Goal: Navigation & Orientation: Find specific page/section

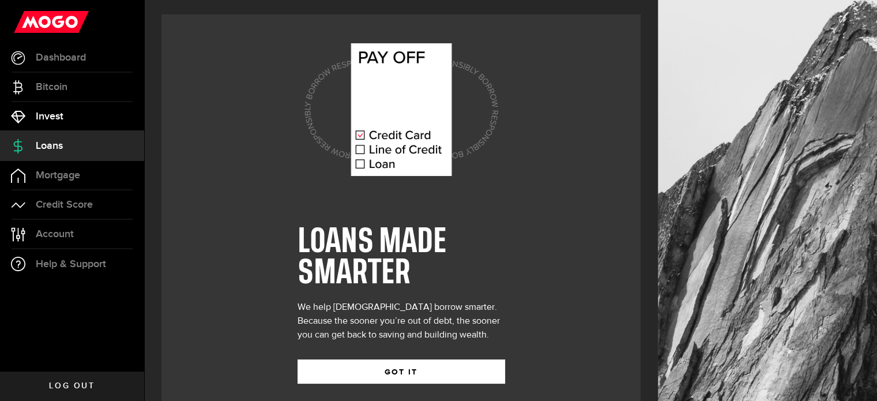
click at [48, 125] on link "Invest" at bounding box center [72, 116] width 144 height 29
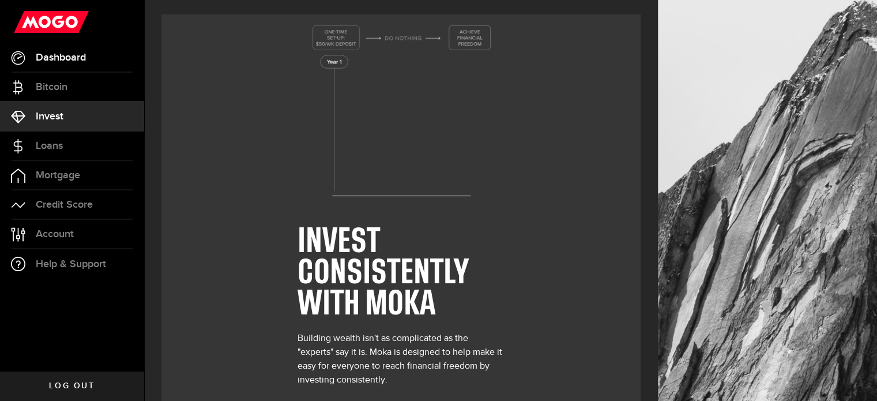
click at [65, 71] on li "Dashboard Dashboard" at bounding box center [72, 57] width 144 height 29
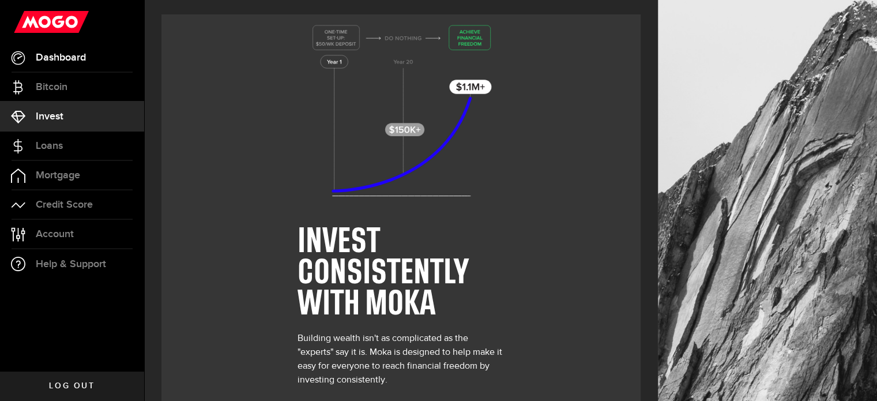
click at [74, 61] on span "Dashboard" at bounding box center [61, 57] width 50 height 10
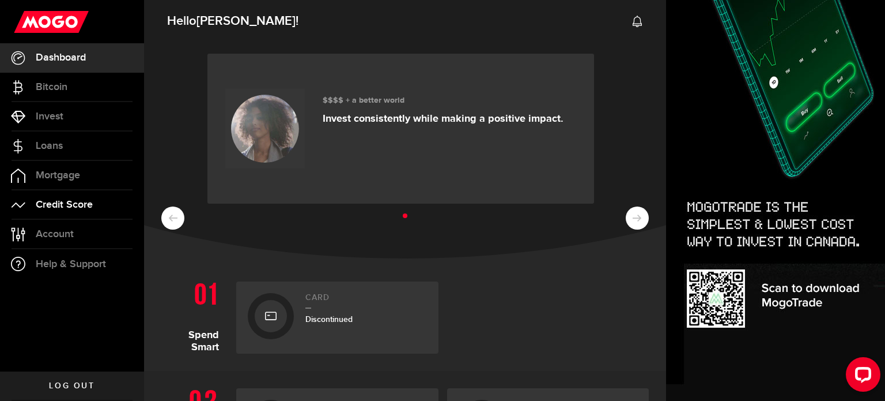
click at [86, 217] on link "Credit Score" at bounding box center [72, 204] width 144 height 29
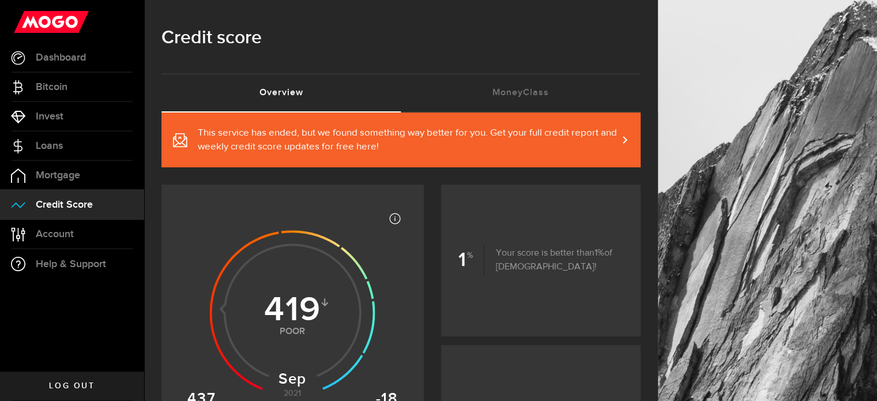
click at [597, 135] on span "This service has ended, but we found something way better for you. Get your ful…" at bounding box center [408, 140] width 420 height 28
